Goal: Use online tool/utility: Use online tool/utility

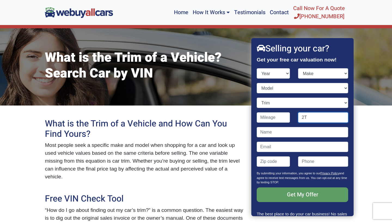
type input "2"
paste input "[US_VEHICLE_IDENTIFICATION_NUMBER]"
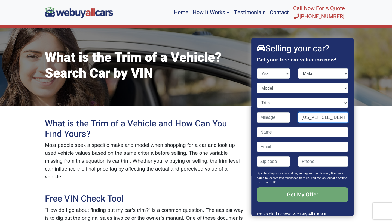
type input "[US_VEHICLE_IDENTIFICATION_NUMBER]"
click at [304, 193] on input "Get My Offer" at bounding box center [301, 194] width 91 height 15
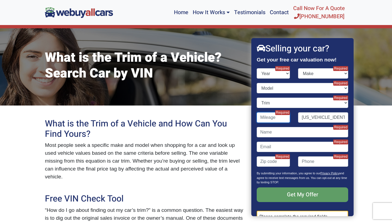
click at [266, 118] on input "Contact form" at bounding box center [272, 117] width 33 height 10
type input "54,000"
select select "2019"
select select "Toyota"
click at [294, 82] on div "Make Acura Alfa Romeo Aston [PERSON_NAME] Audi Bentley BMW Buick Cadillac Chevr…" at bounding box center [323, 75] width 58 height 15
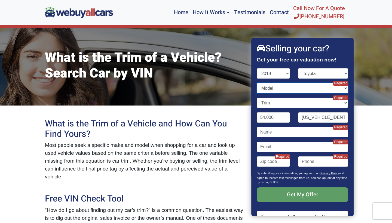
select select "Corolla"
select select "LE 4dr Sedan (1.8L 4cyl CVT)"
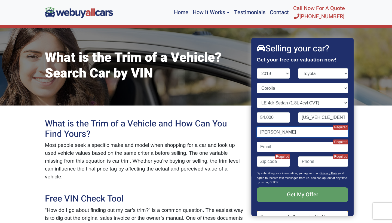
type input "[PERSON_NAME]"
type input "[EMAIL_ADDRESS][DOMAIN_NAME]"
type input "[PHONE_NUMBER]"
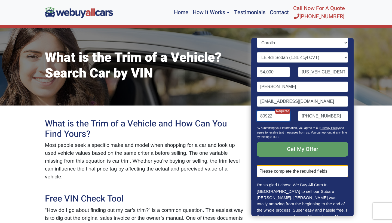
scroll to position [66, 0]
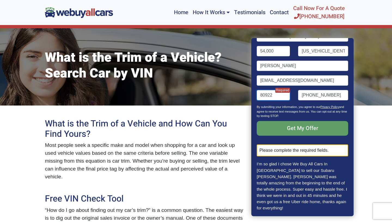
type input "80922"
click at [299, 151] on div "Please complete the required fields." at bounding box center [301, 150] width 91 height 12
click at [302, 128] on input "Get My Offer" at bounding box center [301, 128] width 91 height 15
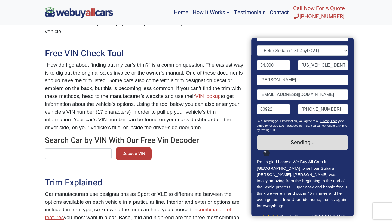
scroll to position [145, 0]
click at [94, 153] on input "text" at bounding box center [78, 153] width 67 height 10
paste input "[US_VEHICLE_IDENTIFICATION_NUMBER]"
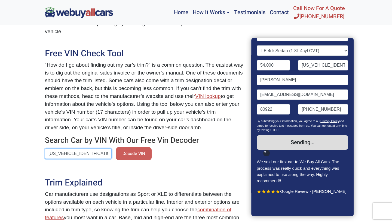
type input "[US_VEHICLE_IDENTIFICATION_NUMBER]"
click at [133, 150] on button "Decode VIN" at bounding box center [134, 153] width 36 height 13
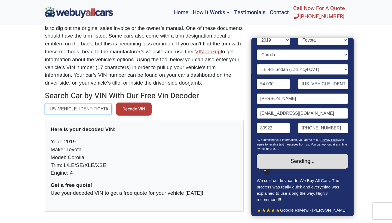
scroll to position [191, 0]
